Goal: Task Accomplishment & Management: Complete application form

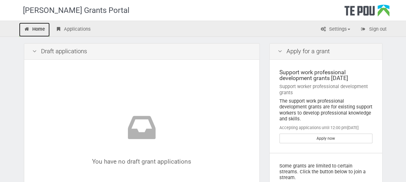
click at [42, 31] on link "Home" at bounding box center [34, 30] width 31 height 14
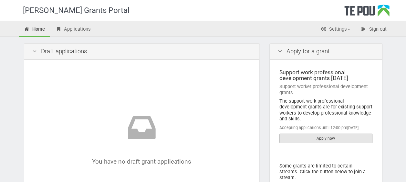
click at [322, 134] on link "Apply now" at bounding box center [325, 139] width 93 height 10
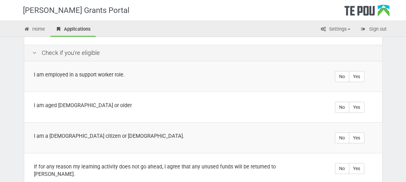
scroll to position [129, 0]
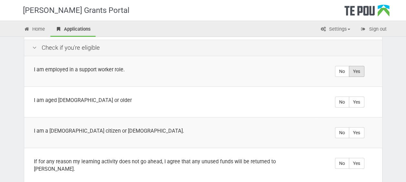
click at [353, 71] on label "Yes" at bounding box center [356, 71] width 15 height 11
radio input "true"
click at [358, 102] on label "Yes" at bounding box center [356, 101] width 15 height 11
radio input "true"
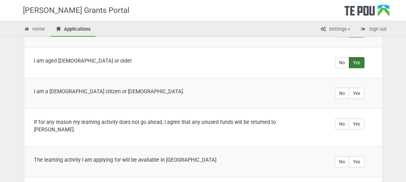
scroll to position [194, 0]
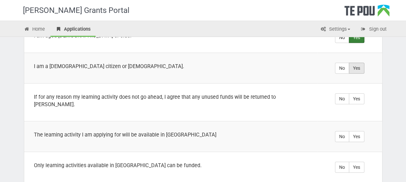
click at [358, 69] on label "Yes" at bounding box center [356, 68] width 15 height 11
radio input "true"
click at [358, 99] on label "Yes" at bounding box center [356, 98] width 15 height 11
radio input "true"
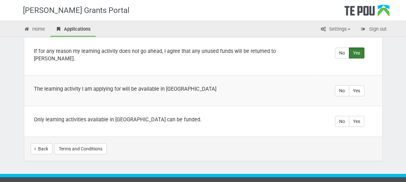
scroll to position [243, 0]
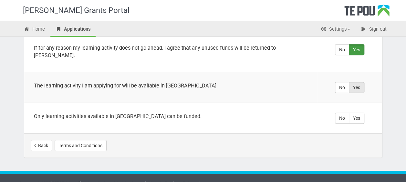
click at [356, 82] on label "Yes" at bounding box center [356, 87] width 15 height 11
radio input "true"
click at [355, 113] on label "Yes" at bounding box center [356, 118] width 15 height 11
radio input "true"
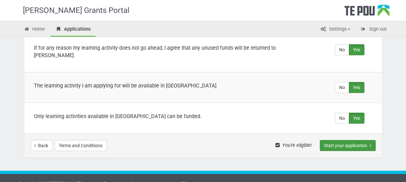
click at [338, 140] on button "Start your application" at bounding box center [347, 145] width 56 height 11
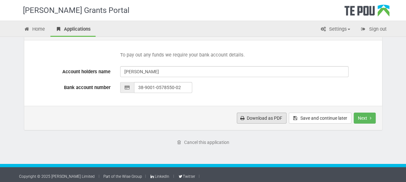
scroll to position [326, 0]
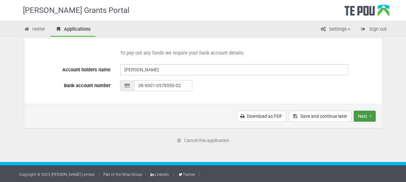
click at [364, 116] on button "Next" at bounding box center [364, 116] width 22 height 11
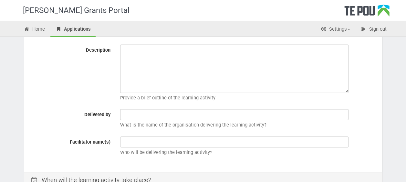
scroll to position [129, 0]
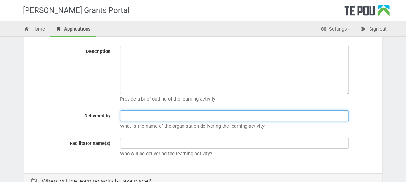
paste input "Advanced Facilitation Skills Training"
type input "Advanced Facilitation Skills Training"
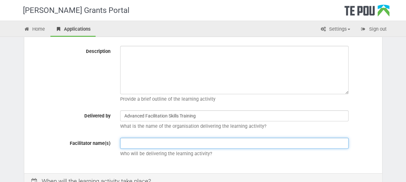
paste input "Advanced Facilitation Skills Training"
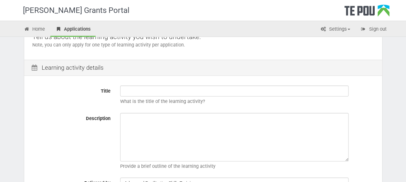
scroll to position [32, 0]
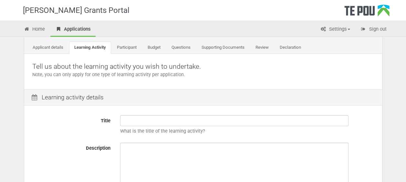
type input "Advanced Facilitation Skills Training"
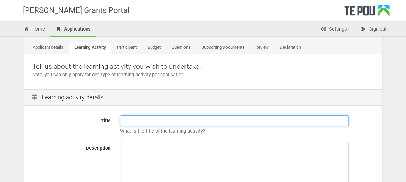
click at [136, 121] on input "Title" at bounding box center [234, 120] width 228 height 11
paste input "Advanced Facilitation Skills Training"
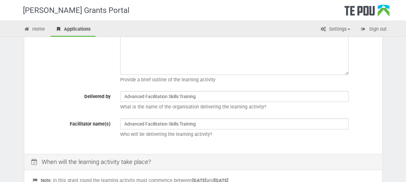
scroll to position [161, 0]
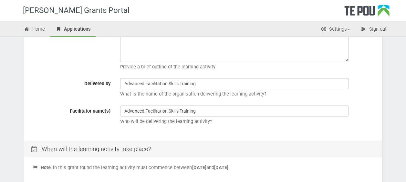
type input "Advanced Facilitation Skills Training"
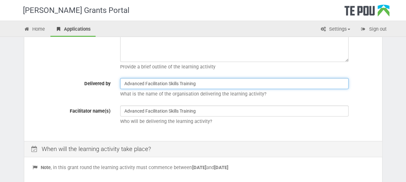
click at [205, 85] on input "Advanced Facilitation Skills Training" at bounding box center [234, 83] width 228 height 11
type input "A"
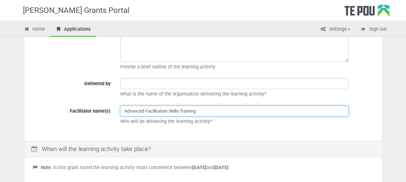
click at [207, 110] on input "Advanced Facilitation Skills Training" at bounding box center [234, 111] width 228 height 11
type input "A"
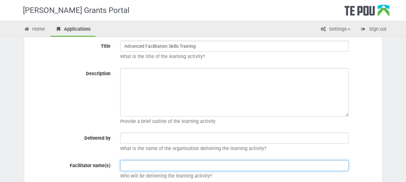
scroll to position [97, 0]
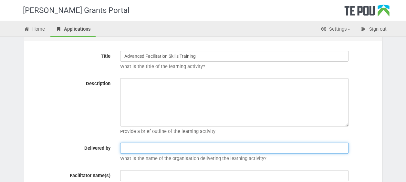
click at [137, 146] on input "text" at bounding box center [234, 148] width 228 height 11
click at [145, 148] on input "PDT" at bounding box center [234, 148] width 228 height 11
type input "P"
paste input "PD Training"
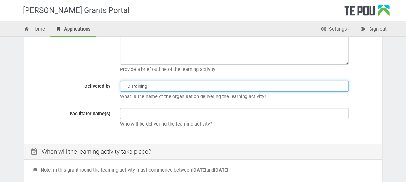
scroll to position [161, 0]
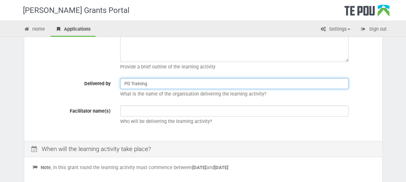
type input "PD Training"
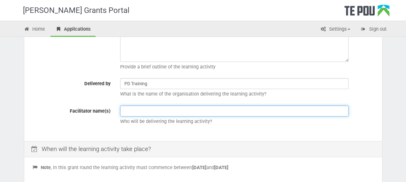
click at [132, 111] on input "text" at bounding box center [234, 111] width 228 height 11
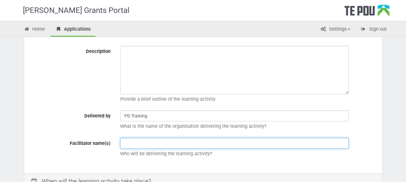
paste input "PNZ47703"
drag, startPoint x: 148, startPoint y: 144, endPoint x: 123, endPoint y: 143, distance: 25.2
click at [123, 143] on input "PNZ47703" at bounding box center [234, 143] width 228 height 11
type input "PNZ47703"
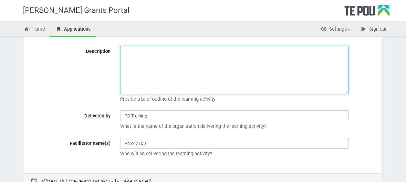
click at [132, 55] on textarea "Description" at bounding box center [234, 70] width 228 height 48
paste textarea "PNZ47703"
paste textarea "Advanced Facilitation Skills Training Course Having advanced facilitation skill…"
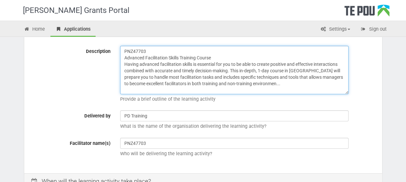
click at [230, 64] on textarea "PNZ47703 Advanced Facilitation Skills Training Course Having advanced facilitat…" at bounding box center [234, 70] width 228 height 48
click at [317, 71] on textarea "PNZ47703 Advanced Facilitation Skills Training Course Having advanced facilitat…" at bounding box center [234, 70] width 228 height 48
click at [342, 70] on textarea "PNZ47703 Advanced Facilitation Skills Training Course Having advanced facilitat…" at bounding box center [234, 70] width 228 height 48
click at [290, 76] on textarea "PNZ47703 Advanced Facilitation Skills Training Course Having advanced facilitat…" at bounding box center [234, 70] width 228 height 48
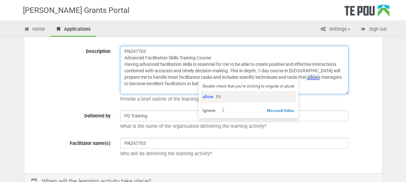
type textarea "PNZ47703 Advanced Facilitation Skills Training Course Having advanced facilitat…"
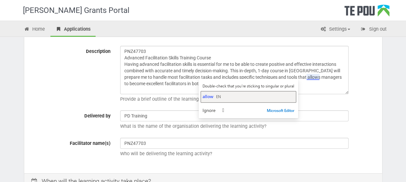
click at [205, 96] on span "allow" at bounding box center [207, 96] width 11 height 6
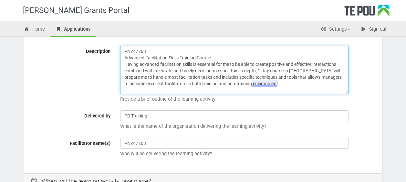
click at [243, 85] on textarea "PNZ47703 Advanced Facilitation Skills Training Course Having advanced facilitat…" at bounding box center [234, 70] width 228 height 48
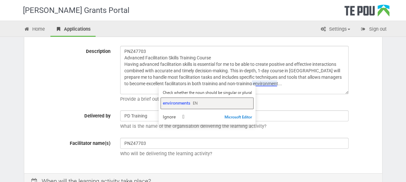
click at [177, 105] on span "environments" at bounding box center [175, 103] width 27 height 6
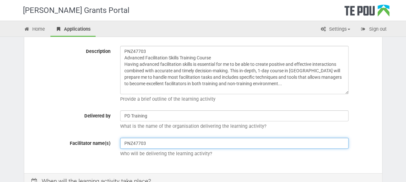
drag, startPoint x: 161, startPoint y: 147, endPoint x: 168, endPoint y: 151, distance: 7.9
click at [165, 150] on div "PNZ47703 Who will be delivering the learning activity?" at bounding box center [246, 149] width 263 height 23
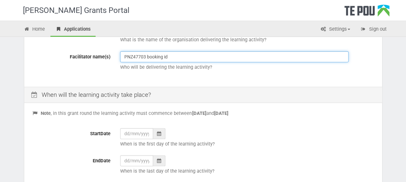
scroll to position [226, 0]
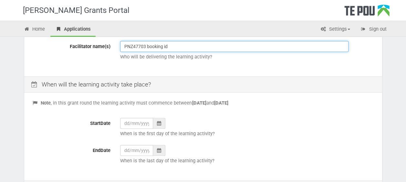
type input "PNZ47703 booking id"
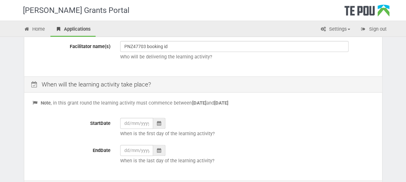
click at [160, 122] on icon at bounding box center [159, 123] width 4 height 5
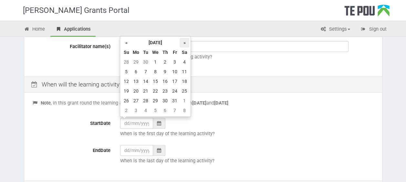
click at [185, 42] on th "»" at bounding box center [184, 43] width 10 height 10
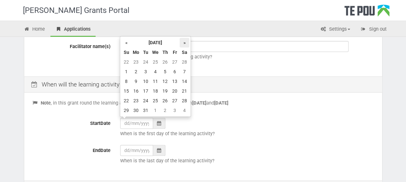
click at [185, 42] on th "»" at bounding box center [184, 43] width 10 height 10
click at [165, 101] on td "30" at bounding box center [165, 101] width 10 height 10
type input "30/04/2026"
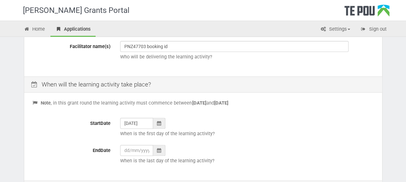
scroll to position [258, 0]
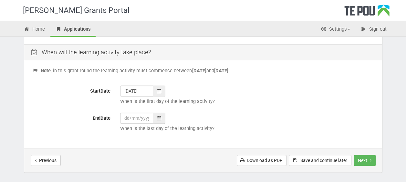
click at [159, 117] on icon at bounding box center [159, 118] width 4 height 5
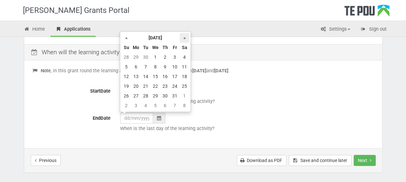
click at [185, 38] on th "»" at bounding box center [184, 38] width 10 height 10
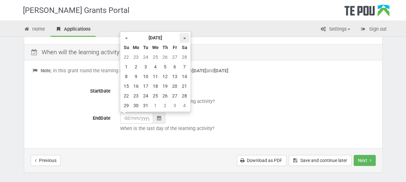
click at [185, 38] on th "»" at bounding box center [184, 38] width 10 height 10
click at [165, 96] on td "30" at bounding box center [165, 96] width 10 height 10
type input "30/04/2026"
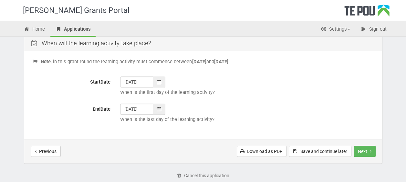
scroll to position [290, 0]
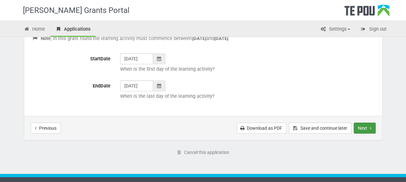
click at [367, 126] on button "Next" at bounding box center [364, 128] width 22 height 11
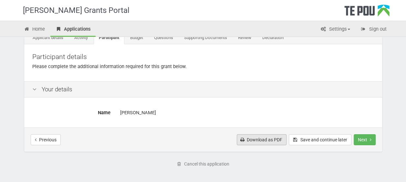
scroll to position [32, 0]
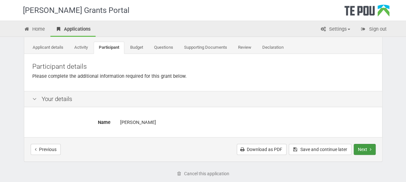
click at [366, 150] on button "Next" at bounding box center [364, 149] width 22 height 11
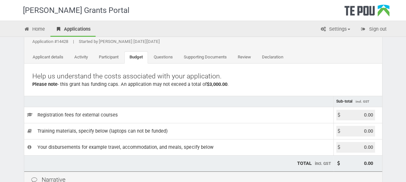
scroll to position [32, 0]
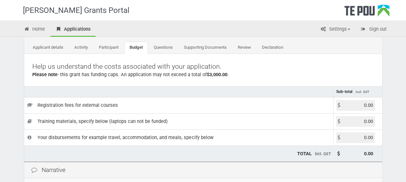
click at [362, 104] on input "0.00" at bounding box center [355, 105] width 39 height 11
click at [371, 106] on input "0.00" at bounding box center [355, 105] width 39 height 11
click at [372, 106] on input "0.00" at bounding box center [355, 105] width 39 height 11
type input "0"
paste input "886.43"
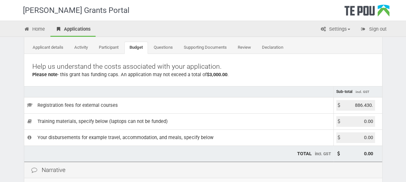
scroll to position [0, 0]
type input "886.43"
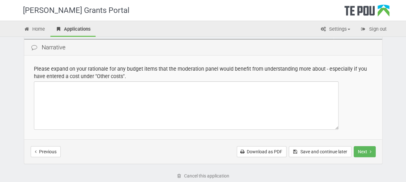
scroll to position [157, 0]
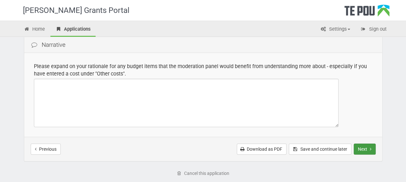
drag, startPoint x: 365, startPoint y: 147, endPoint x: 360, endPoint y: 148, distance: 4.4
click at [364, 147] on button "Next" at bounding box center [364, 149] width 22 height 11
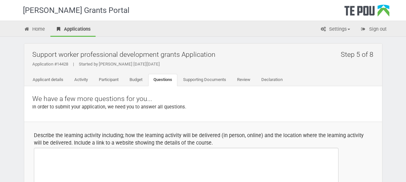
select select
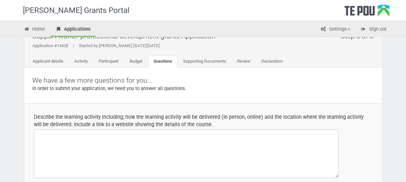
scroll to position [32, 0]
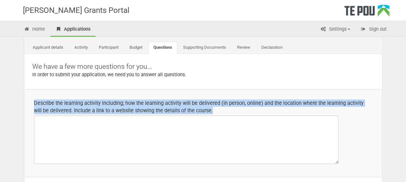
drag, startPoint x: 32, startPoint y: 101, endPoint x: 187, endPoint y: 114, distance: 155.4
click at [185, 116] on td "Describe the learning activity including; how the learning activity will be del…" at bounding box center [203, 132] width 358 height 87
copy div "Describe the learning activity including; how the learning activity will be del…"
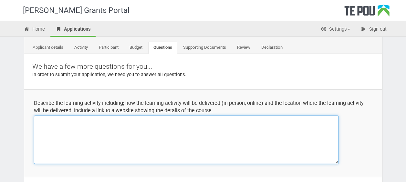
click at [38, 123] on textarea at bounding box center [186, 140] width 304 height 48
paste textarea "Delivery Mode In-Person (Face-to-Face / Classroom): The course is delivered in …"
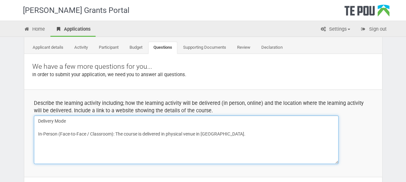
click at [36, 132] on textarea "Delivery Mode In-Person (Face-to-Face / Classroom): The course is delivered in …" at bounding box center [186, 140] width 304 height 48
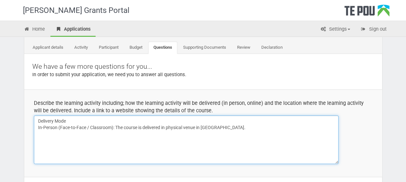
click at [36, 131] on textarea "Delivery Mode In-Person (Face-to-Face / Classroom): The course is delivered in …" at bounding box center [186, 140] width 304 height 48
paste textarea "Learning Activities & Methodology This is an experiential, highly interactive c…"
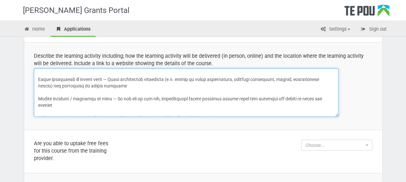
scroll to position [65, 0]
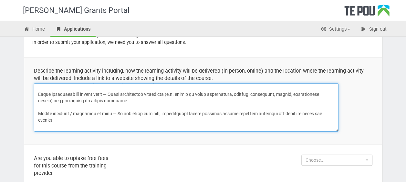
click at [37, 124] on textarea at bounding box center [186, 107] width 304 height 48
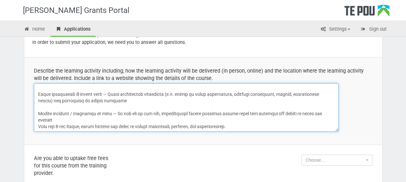
scroll to position [143, 0]
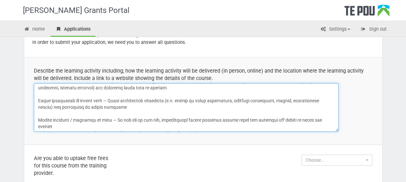
click at [36, 118] on textarea at bounding box center [186, 107] width 304 height 48
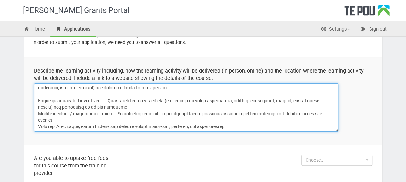
scroll to position [136, 0]
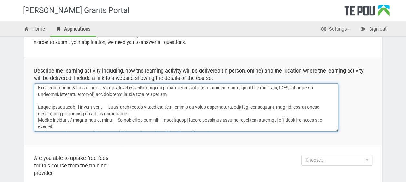
click at [37, 106] on textarea at bounding box center [186, 107] width 304 height 48
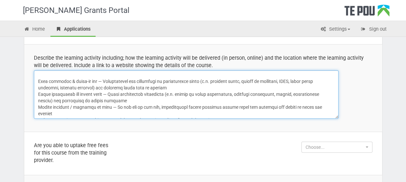
scroll to position [97, 0]
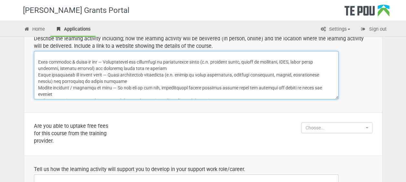
click at [242, 93] on textarea at bounding box center [186, 75] width 304 height 48
paste textarea "Auckland — ACE Training, Level 3, 46 Brown Street, Ponsonby, Auckland NZ"
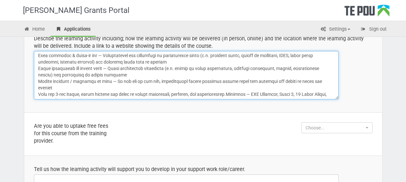
scroll to position [136, 0]
click at [236, 87] on textarea at bounding box center [186, 75] width 304 height 48
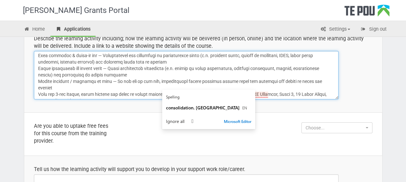
click at [237, 89] on textarea at bounding box center [186, 75] width 304 height 48
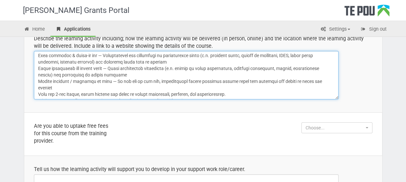
click at [196, 93] on textarea at bounding box center [186, 75] width 304 height 48
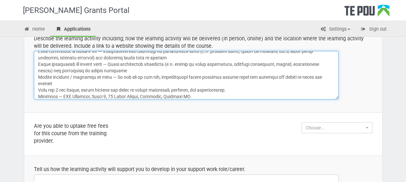
scroll to position [141, 0]
paste textarea "https://pdtraining.co.nz/search?searchTerm=Advanced+Facilitation+Skills+Training"
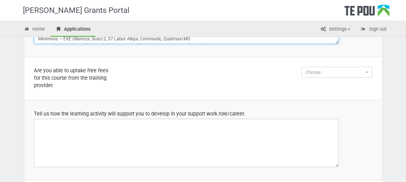
scroll to position [161, 0]
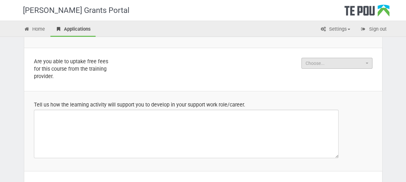
type textarea "Delivery Mode In-Person (Face-to-Face / Classroom): The course is delivered in …"
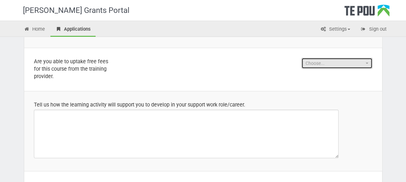
click at [365, 61] on button "Choose..." at bounding box center [336, 63] width 71 height 11
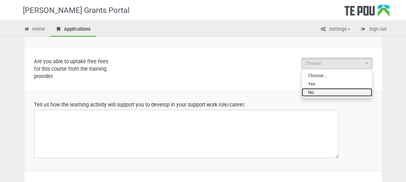
click at [320, 93] on link "No" at bounding box center [336, 92] width 70 height 8
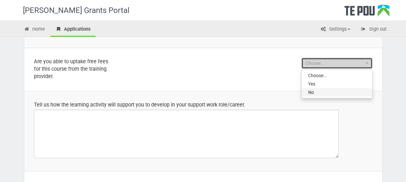
select select "No"
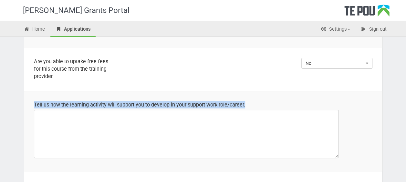
drag, startPoint x: 250, startPoint y: 104, endPoint x: 27, endPoint y: 102, distance: 223.0
click at [27, 102] on td "Tell us how the learning activity will support you to develop in your support w…" at bounding box center [203, 131] width 358 height 80
drag, startPoint x: 27, startPoint y: 102, endPoint x: 52, endPoint y: 105, distance: 24.6
copy div "Tell us how the learning activity will support you to develop in your support w…"
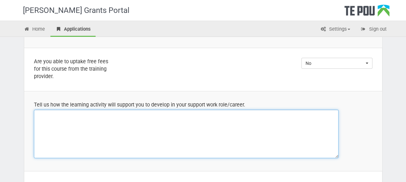
paste textarea "How the learning activity will support me in my support work role/career: Atten…"
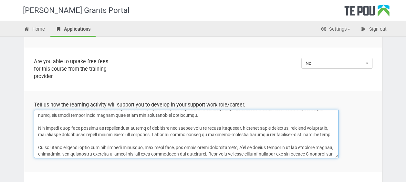
scroll to position [0, 0]
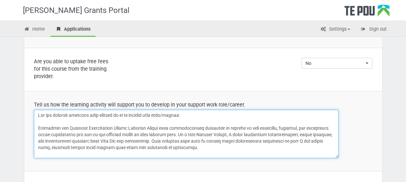
click at [37, 127] on textarea at bounding box center [186, 134] width 304 height 48
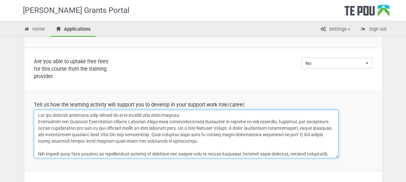
click at [37, 153] on textarea at bounding box center [186, 134] width 304 height 48
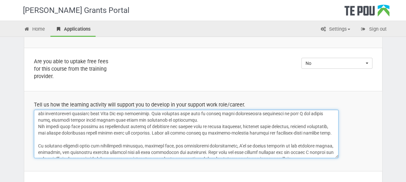
scroll to position [32, 0]
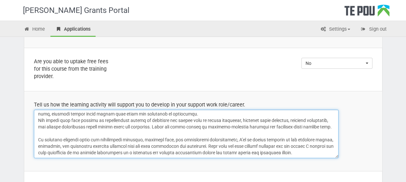
click at [37, 140] on textarea at bounding box center [186, 134] width 304 height 48
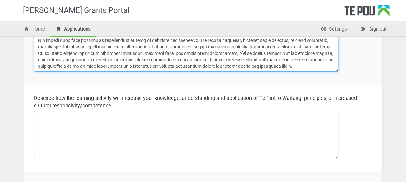
scroll to position [258, 0]
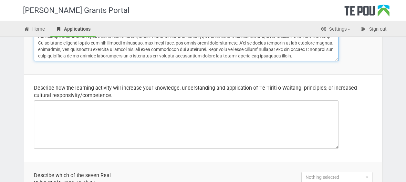
type textarea "How the learning activity will support me in my support work role/career: Atten…"
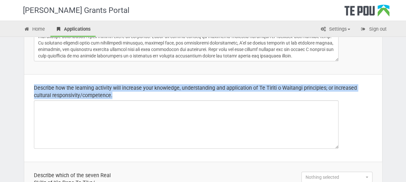
drag, startPoint x: 33, startPoint y: 86, endPoint x: 110, endPoint y: 99, distance: 78.2
click at [110, 99] on td "Describe how the learning activity will increase your knowledge, understanding …" at bounding box center [203, 117] width 358 height 87
copy div "Describe how the learning activity will increase your knowledge, understanding …"
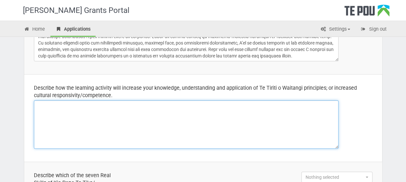
paste textarea "The Advanced Facilitation Skills Training Course will strengthen my ability to …"
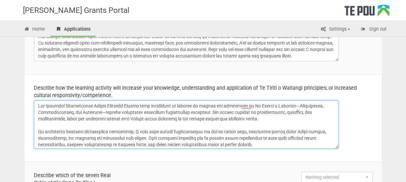
click at [37, 129] on textarea at bounding box center [186, 124] width 304 height 48
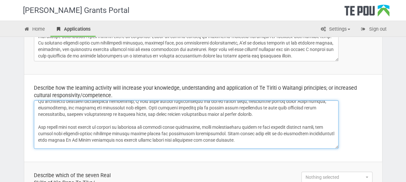
scroll to position [32, 0]
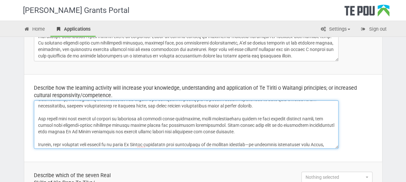
click at [38, 118] on textarea at bounding box center [186, 124] width 304 height 48
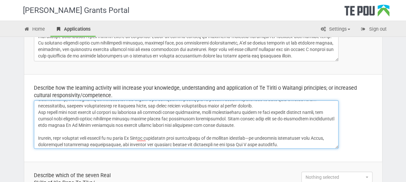
click at [37, 137] on textarea at bounding box center [186, 124] width 304 height 48
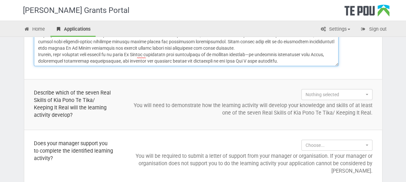
scroll to position [355, 0]
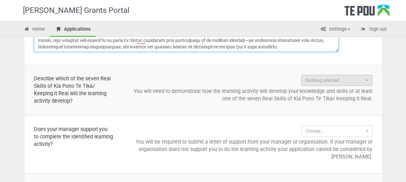
type textarea "The Advanced Facilitation Skills Training Course will strengthen my ability to …"
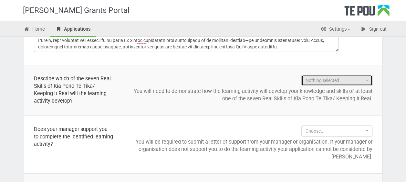
click at [366, 80] on span "button" at bounding box center [366, 80] width 3 height 1
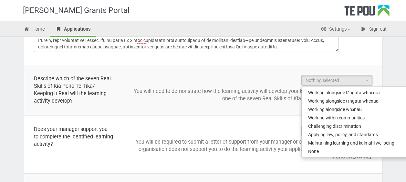
click at [210, 73] on td "Nothing selected Working alongside tāngata whai ora Working alongside tāngata w…" at bounding box center [252, 90] width 259 height 51
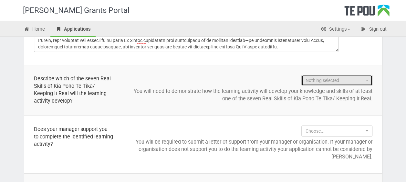
click at [364, 80] on button "Nothing selected" at bounding box center [336, 80] width 71 height 11
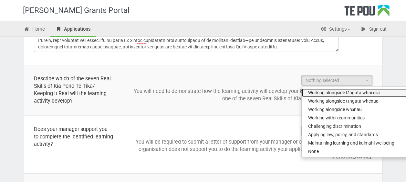
click at [324, 90] on span "Working alongside tāngata whai ora" at bounding box center [344, 92] width 72 height 6
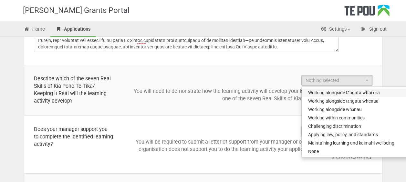
select select "Working alongside tāngata whai ora"
click at [272, 112] on td "Working alongside tāngata whai ora Working alongside tāngata whai ora Working a…" at bounding box center [252, 90] width 259 height 51
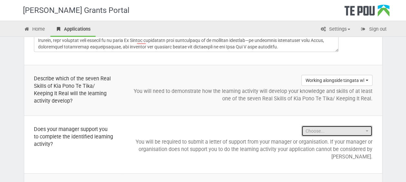
click at [369, 131] on button "Choose..." at bounding box center [336, 131] width 71 height 11
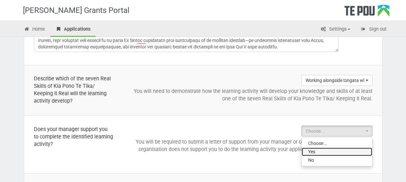
click at [315, 151] on span "Yes" at bounding box center [311, 151] width 7 height 6
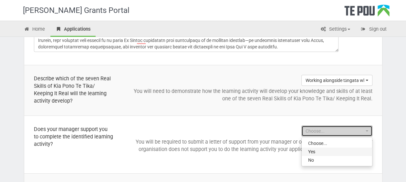
select select "Yes"
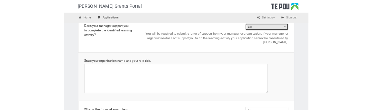
scroll to position [452, 0]
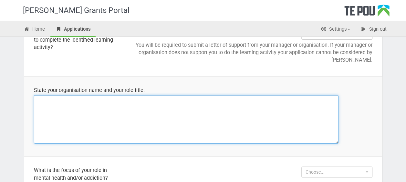
click at [44, 104] on textarea at bounding box center [186, 119] width 304 height 48
type textarea "E"
paste textarea "Matt Reynolds (He/Him) Peer Support Worker emergeaotearoa.org.nz"
click at [37, 117] on textarea "Matt Reynolds (He/Him) Peer Support Worker emergeaotearoa.org.nz" at bounding box center [186, 119] width 304 height 48
click at [39, 119] on textarea "Matt Reynolds (He/Him) Peer Support Worker emergeaotearoa.org.nz" at bounding box center [186, 119] width 304 height 48
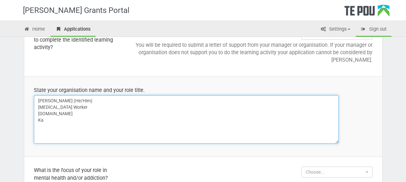
scroll to position [26, 0]
click at [83, 106] on textarea "Matt Reynolds (He/Him) Peer Support Worker emergeaotearoa.org.nz Ka Puta Ka Ora…" at bounding box center [186, 119] width 304 height 48
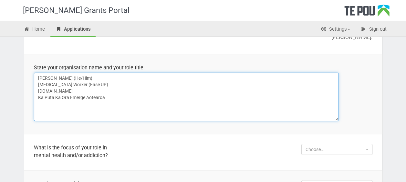
scroll to position [516, 0]
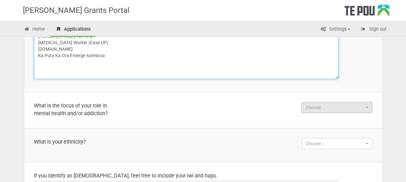
type textarea "Matt Reynolds (He/Him) Peer Support Worker (Ease UP) emergeaotearoa.org.nz Ka P…"
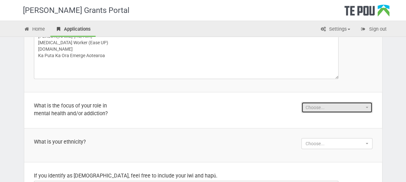
click at [365, 107] on button "Choose..." at bounding box center [336, 107] width 71 height 11
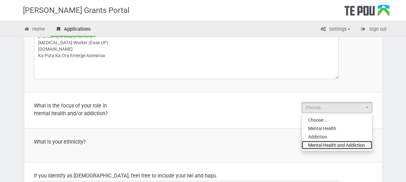
click at [328, 143] on span "Mental Health and Addiction" at bounding box center [336, 145] width 57 height 6
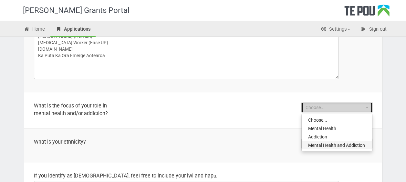
select select "Mental Health and Addiction"
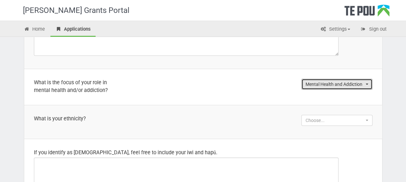
scroll to position [549, 0]
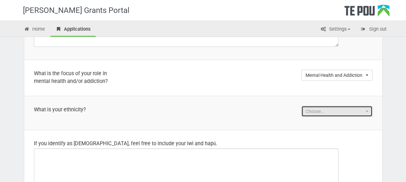
click at [360, 110] on span "Choose..." at bounding box center [334, 111] width 58 height 6
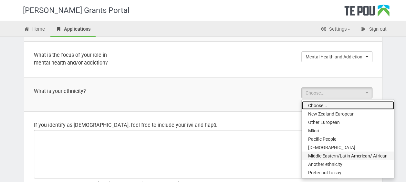
scroll to position [581, 0]
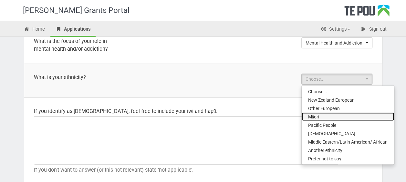
click at [340, 115] on link "Māori" at bounding box center [347, 116] width 92 height 8
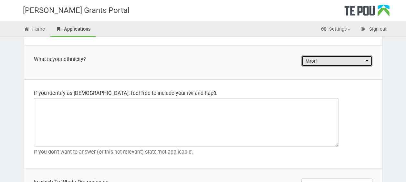
scroll to position [613, 0]
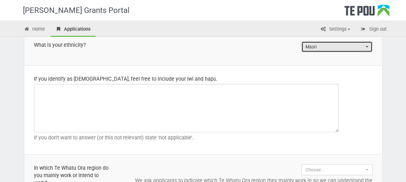
click at [367, 46] on span "button" at bounding box center [366, 46] width 3 height 1
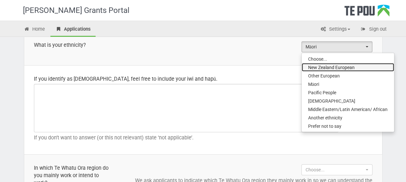
click at [340, 66] on span "New Zealand European" at bounding box center [331, 67] width 46 height 6
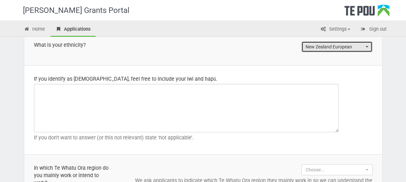
click at [365, 44] on button "New Zealand European" at bounding box center [336, 46] width 71 height 11
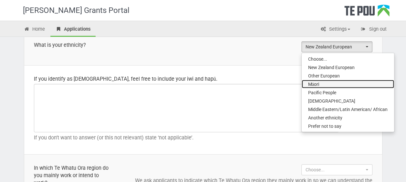
click at [319, 81] on link "Māori" at bounding box center [347, 84] width 92 height 8
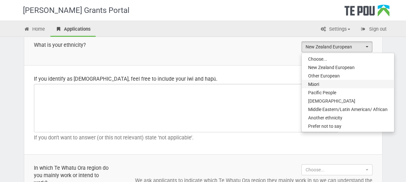
select select "Māori"
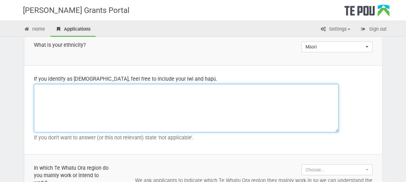
click at [56, 89] on textarea at bounding box center [186, 108] width 304 height 48
click at [106, 88] on textarea "not applicable" at bounding box center [186, 108] width 304 height 48
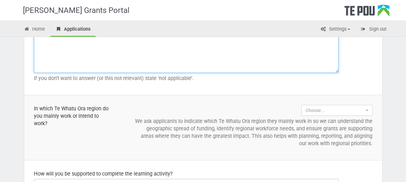
scroll to position [678, 0]
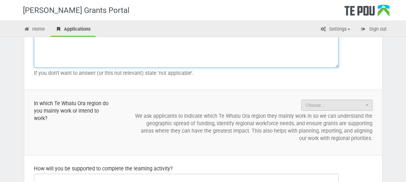
type textarea "not applicable"
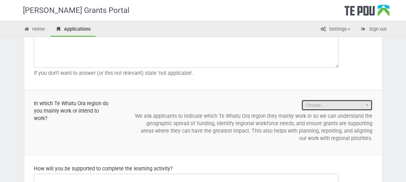
click at [366, 105] on span "button" at bounding box center [366, 105] width 3 height 1
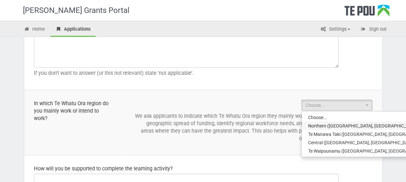
select select "Northern (Northland, Auckland, Waitematā and Counties Manukau)"
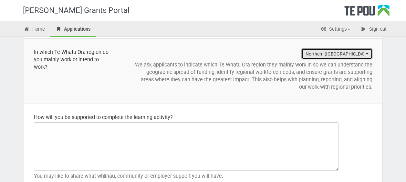
scroll to position [742, 0]
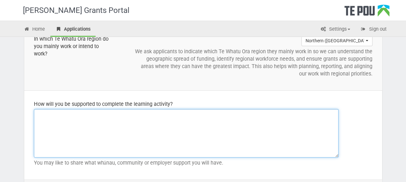
click at [43, 115] on textarea at bounding box center [186, 133] width 304 height 48
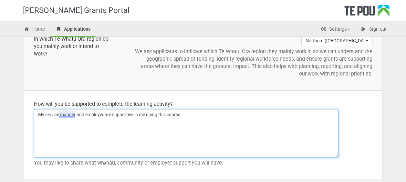
click at [68, 113] on textarea "My service manger and employer are supportive in me doing this course" at bounding box center [186, 133] width 304 height 48
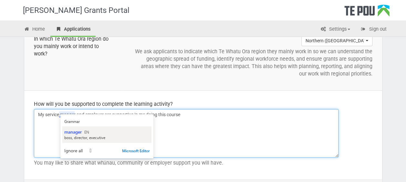
type textarea "My service manger and employer are supportive in me doing this course"
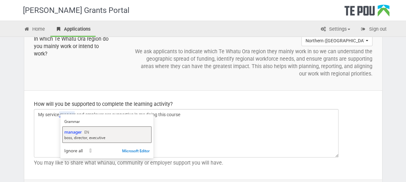
click at [72, 133] on span "manager" at bounding box center [72, 132] width 17 height 6
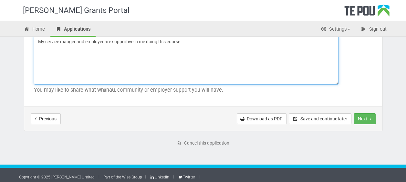
scroll to position [816, 0]
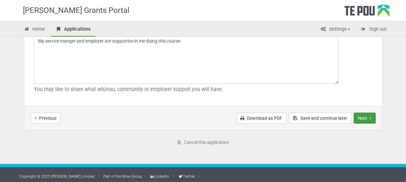
click at [365, 117] on button "Next" at bounding box center [364, 118] width 22 height 11
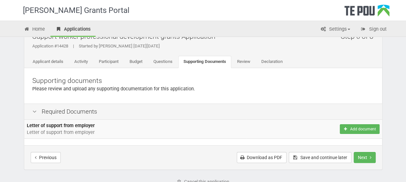
scroll to position [32, 0]
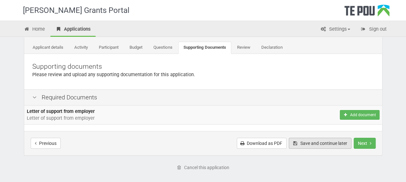
click at [309, 143] on button "Save and continue later" at bounding box center [319, 143] width 63 height 11
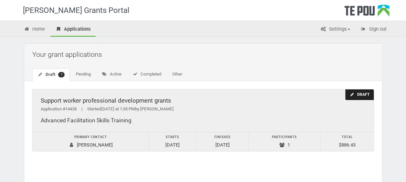
drag, startPoint x: 134, startPoint y: 119, endPoint x: 40, endPoint y: 119, distance: 93.9
click at [40, 119] on div "Support worker professional development grants Application #14428 | Started Tod…" at bounding box center [203, 110] width 341 height 43
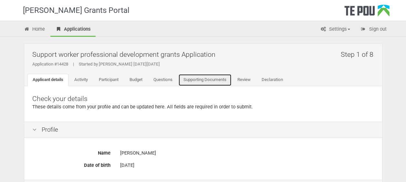
click at [202, 80] on link "Supporting Documents" at bounding box center [204, 80] width 53 height 12
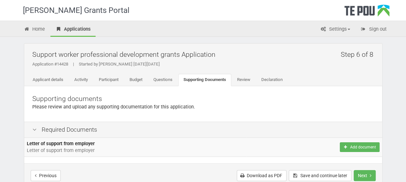
scroll to position [32, 0]
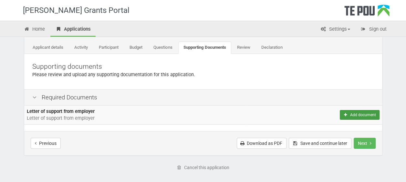
click at [357, 114] on button "Add document" at bounding box center [358, 115] width 39 height 10
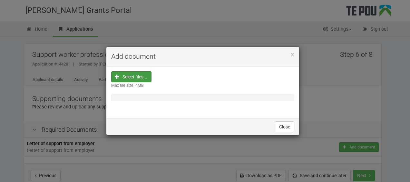
click at [128, 76] on input "file" at bounding box center [134, 118] width 36 height 92
click at [144, 77] on input "file" at bounding box center [134, 118] width 36 height 92
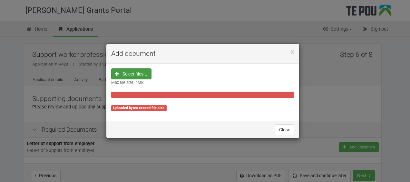
click at [145, 108] on div "Uploaded bytes exceed file size" at bounding box center [139, 108] width 56 height 6
click at [192, 94] on div at bounding box center [202, 95] width 183 height 6
click at [147, 90] on div "Select files... Max file size: 4MB Uploaded bytes exceed file size" at bounding box center [202, 92] width 183 height 48
click at [147, 74] on input "file" at bounding box center [134, 115] width 36 height 92
click at [288, 131] on button "Close" at bounding box center [284, 129] width 19 height 11
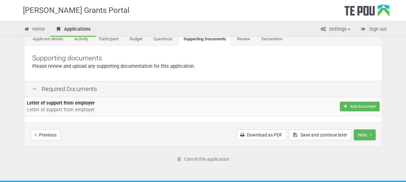
scroll to position [27, 0]
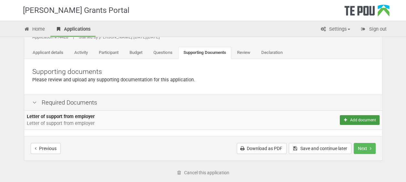
click at [356, 119] on button "Add document" at bounding box center [358, 120] width 39 height 10
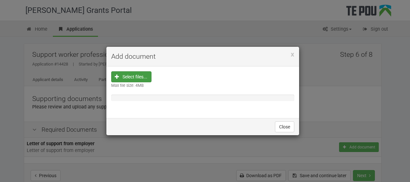
click at [128, 78] on input "file" at bounding box center [134, 118] width 36 height 92
click at [141, 79] on input "file" at bounding box center [134, 118] width 36 height 92
click at [131, 77] on input "file" at bounding box center [134, 118] width 36 height 92
drag, startPoint x: 149, startPoint y: 97, endPoint x: 134, endPoint y: 77, distance: 24.7
drag, startPoint x: 134, startPoint y: 77, endPoint x: 127, endPoint y: 77, distance: 6.8
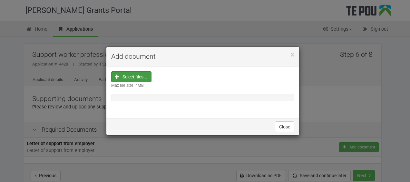
click at [127, 77] on input "file" at bounding box center [134, 118] width 36 height 92
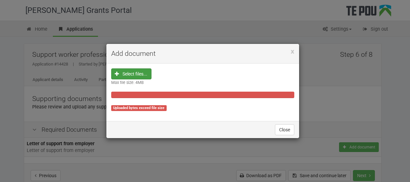
click at [138, 77] on input "file" at bounding box center [134, 115] width 36 height 92
click at [288, 130] on button "Close" at bounding box center [284, 129] width 19 height 11
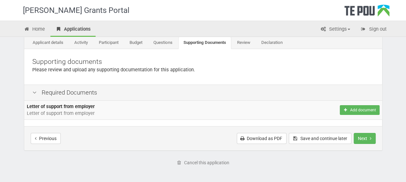
scroll to position [27, 0]
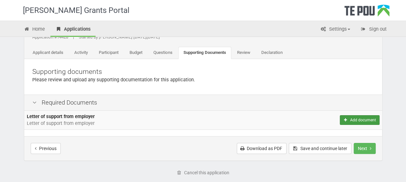
click at [366, 119] on button "Add document" at bounding box center [358, 120] width 39 height 10
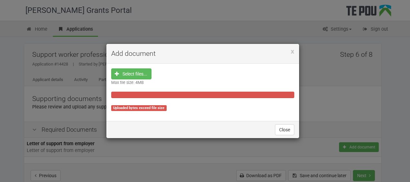
click at [141, 106] on div "Uploaded bytes exceed file size" at bounding box center [139, 108] width 56 height 6
click at [147, 91] on div "Select files... Max file size: 4MB Uploaded bytes exceed file size" at bounding box center [202, 92] width 183 height 48
click at [157, 81] on div "Select files... Max file size: 4MB Uploaded bytes exceed file size" at bounding box center [202, 92] width 183 height 48
click at [141, 75] on input "file" at bounding box center [134, 115] width 36 height 92
click at [286, 128] on button "Close" at bounding box center [284, 129] width 19 height 11
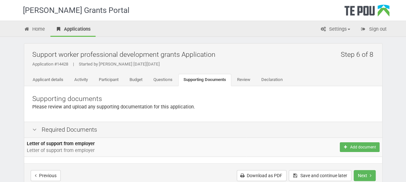
scroll to position [32, 0]
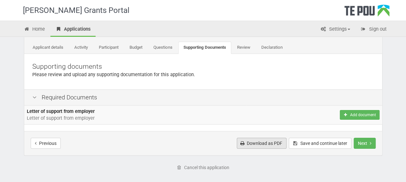
click at [266, 142] on link "Download as PDF" at bounding box center [262, 143] width 50 height 11
click at [254, 8] on div "[PERSON_NAME] Grants Portal" at bounding box center [207, 10] width 378 height 21
click at [362, 143] on button "Next" at bounding box center [364, 143] width 22 height 11
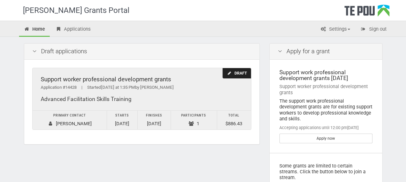
click at [239, 71] on div "Draft" at bounding box center [236, 73] width 28 height 11
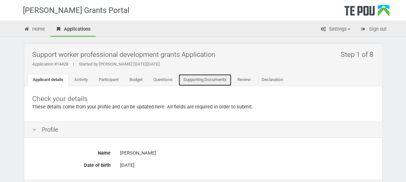
click at [211, 80] on link "Supporting Documents" at bounding box center [204, 80] width 53 height 12
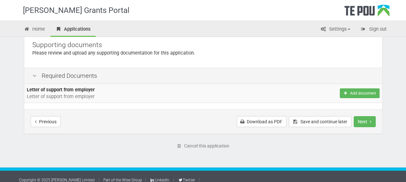
scroll to position [59, 0]
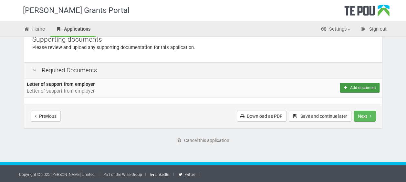
click at [354, 86] on button "Add document" at bounding box center [358, 88] width 39 height 10
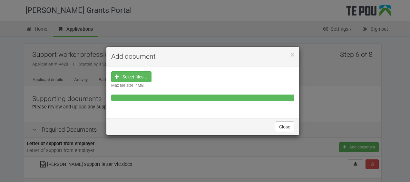
click at [333, 120] on div "x Add document Select files... Max file size: 4MB Close" at bounding box center [205, 91] width 410 height 182
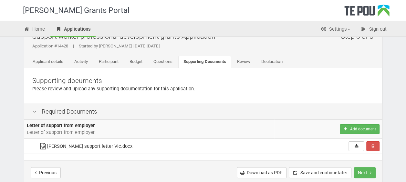
scroll to position [32, 0]
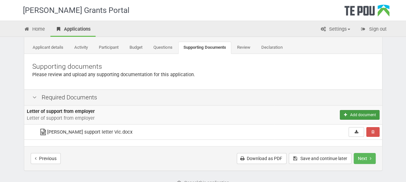
click at [353, 113] on button "Add document" at bounding box center [358, 115] width 39 height 10
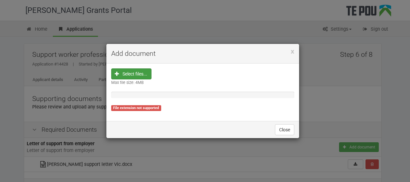
click at [136, 75] on input "file" at bounding box center [134, 115] width 36 height 92
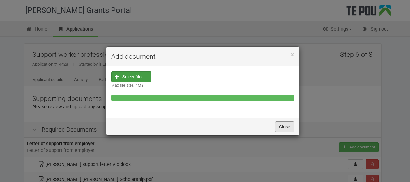
click at [285, 128] on button "Close" at bounding box center [284, 126] width 19 height 11
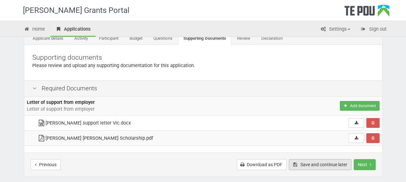
scroll to position [65, 0]
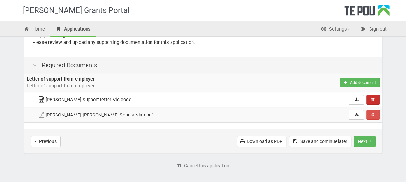
click at [373, 99] on icon "Remove" at bounding box center [372, 100] width 3 height 4
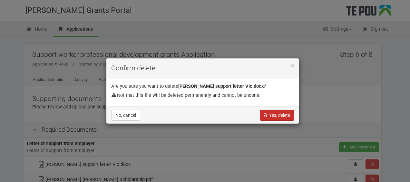
click at [272, 115] on button "Yes, delete" at bounding box center [277, 115] width 35 height 11
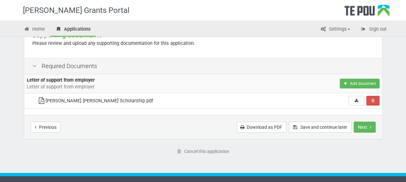
scroll to position [65, 0]
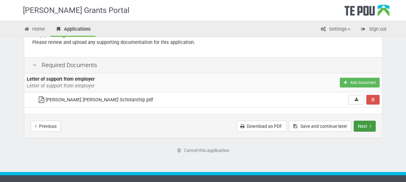
click at [363, 124] on button "Next" at bounding box center [364, 126] width 22 height 11
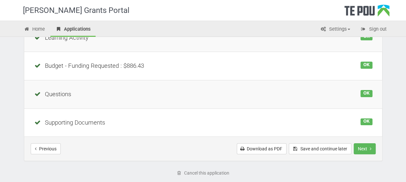
scroll to position [193, 0]
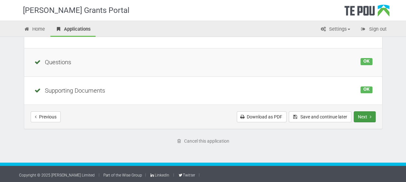
click at [365, 116] on button "Next" at bounding box center [364, 116] width 22 height 11
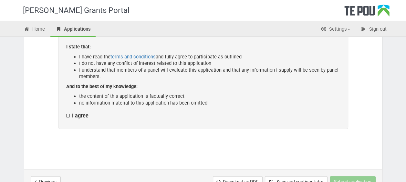
scroll to position [129, 0]
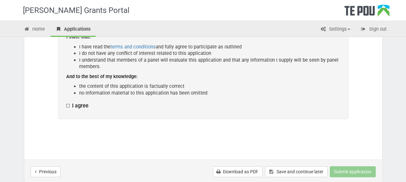
click at [67, 105] on label "I agree" at bounding box center [77, 106] width 22 height 7
click at [66, 103] on input "I agree" at bounding box center [66, 102] width 0 height 0
checkbox input "true"
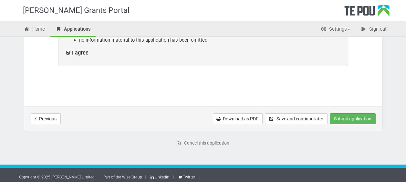
scroll to position [185, 0]
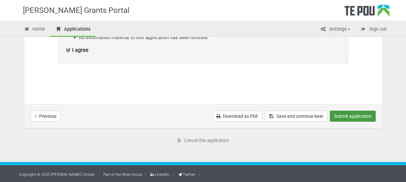
click at [354, 116] on button "Submit application" at bounding box center [352, 116] width 46 height 11
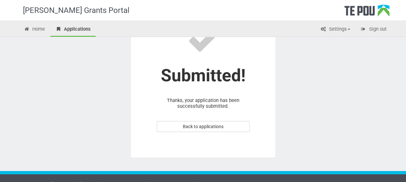
scroll to position [74, 0]
